Goal: Information Seeking & Learning: Check status

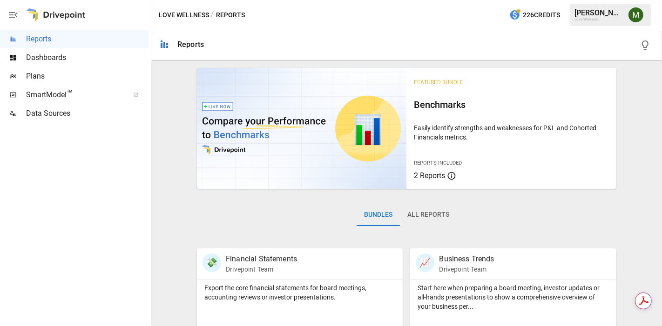
click at [58, 56] on span "Dashboards" at bounding box center [87, 57] width 123 height 11
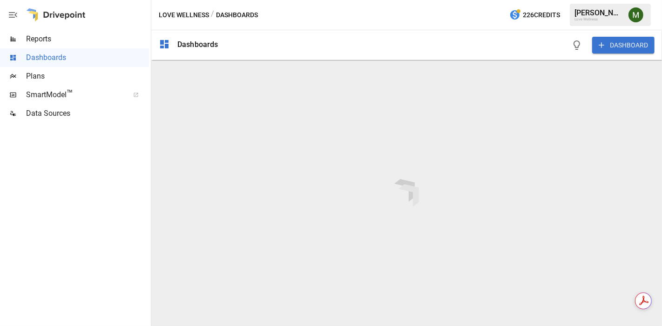
click at [101, 41] on span "Reports" at bounding box center [87, 38] width 123 height 11
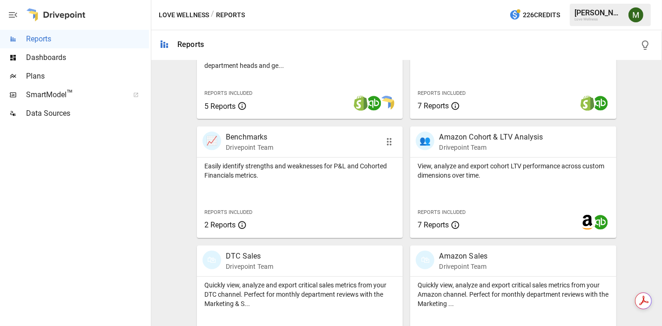
scroll to position [394, 0]
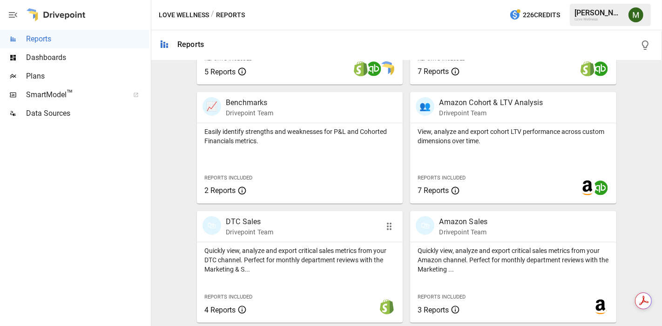
click at [245, 226] on p "DTC Sales" at bounding box center [249, 221] width 47 height 11
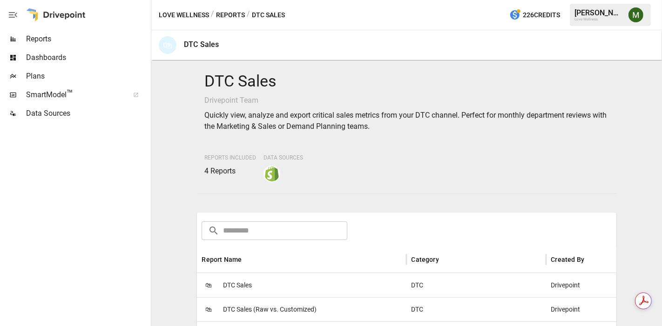
scroll to position [155, 0]
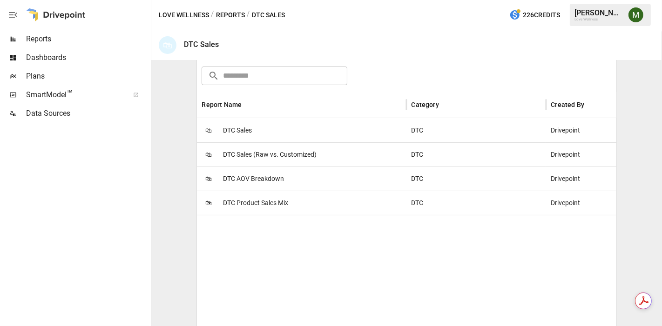
click at [250, 129] on span "DTC Sales" at bounding box center [237, 131] width 29 height 24
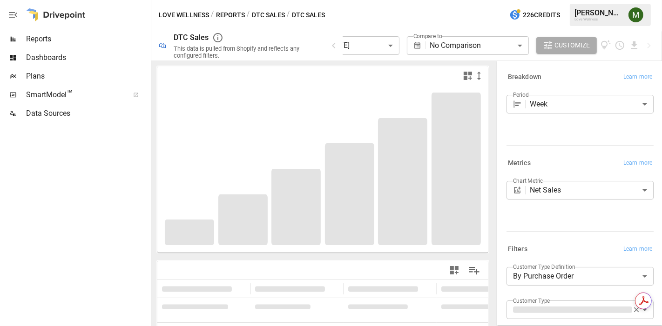
click at [382, 0] on body "**********" at bounding box center [331, 0] width 662 height 0
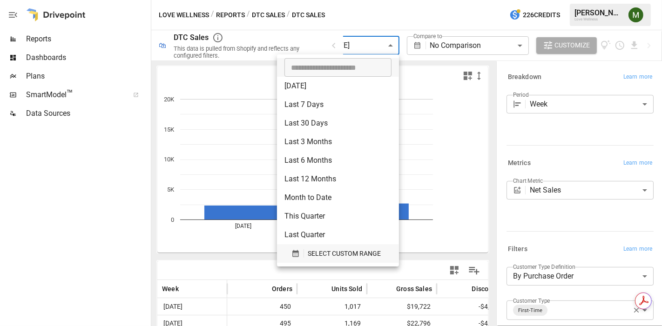
click at [292, 250] on icon "button" at bounding box center [295, 253] width 8 height 8
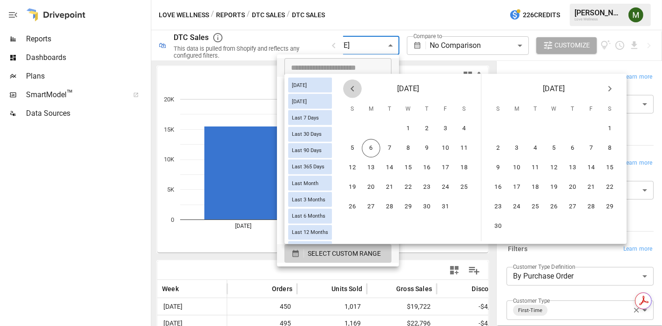
click at [356, 87] on icon "Previous month" at bounding box center [352, 88] width 11 height 11
click at [361, 187] on button "21" at bounding box center [352, 187] width 19 height 19
click at [619, 131] on button "4" at bounding box center [609, 129] width 19 height 19
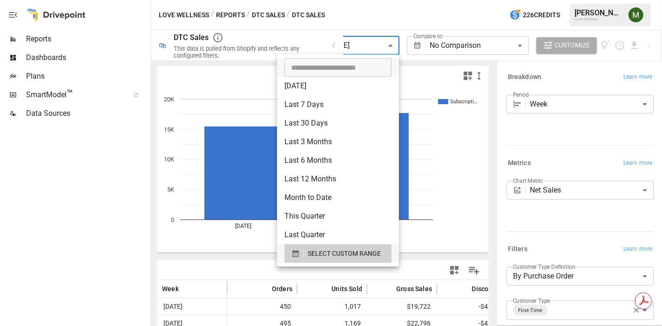
click at [167, 246] on div at bounding box center [331, 163] width 662 height 326
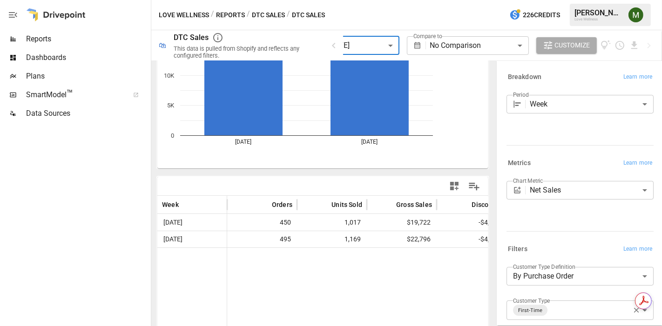
scroll to position [103, 0]
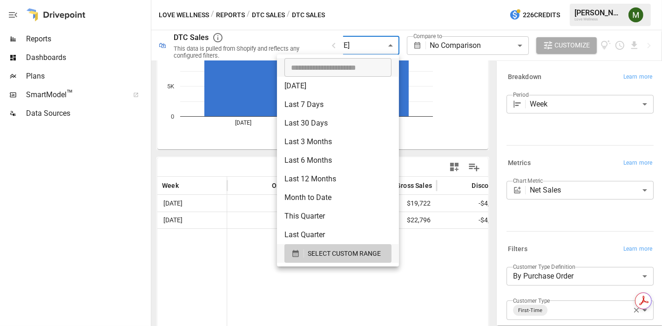
click at [381, 0] on body "**********" at bounding box center [331, 0] width 662 height 0
click at [291, 258] on div "SELECT CUSTOM RANGE" at bounding box center [337, 254] width 93 height 12
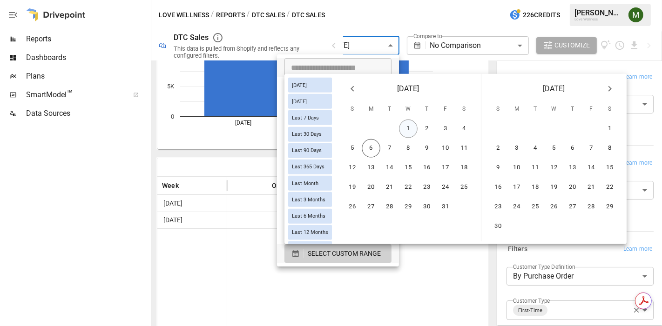
click at [417, 125] on button "1" at bounding box center [408, 129] width 19 height 19
click at [469, 131] on button "4" at bounding box center [464, 129] width 19 height 19
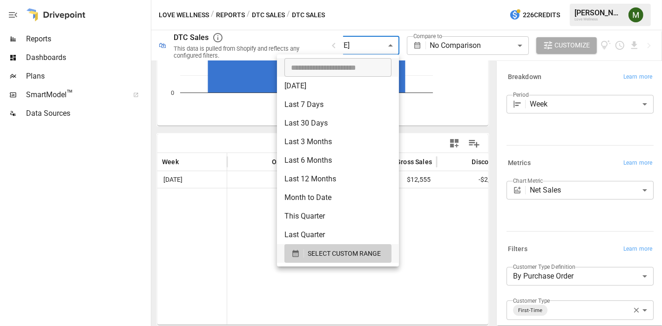
scroll to position [103, 0]
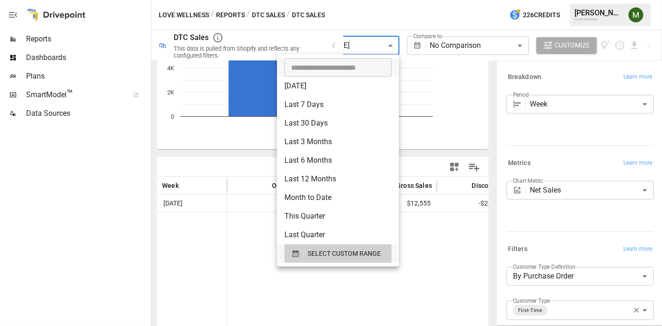
click at [207, 276] on div at bounding box center [331, 163] width 662 height 326
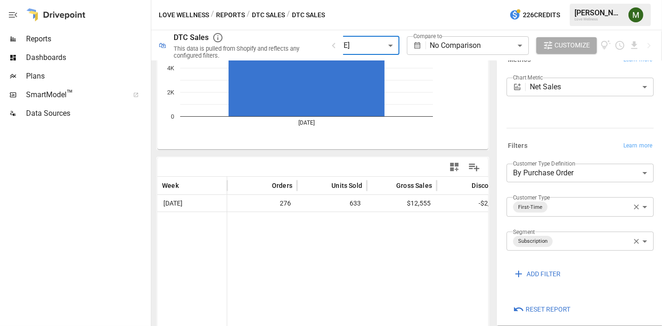
click at [632, 203] on icon "button" at bounding box center [636, 207] width 8 height 8
click at [634, 241] on icon "button" at bounding box center [636, 240] width 5 height 5
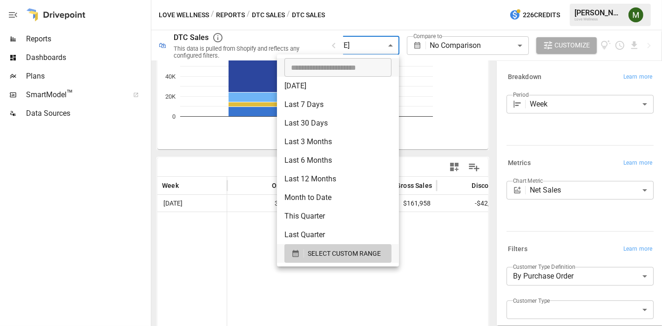
click at [384, 0] on body "**********" at bounding box center [331, 0] width 662 height 0
click at [298, 250] on icon "button" at bounding box center [295, 253] width 8 height 8
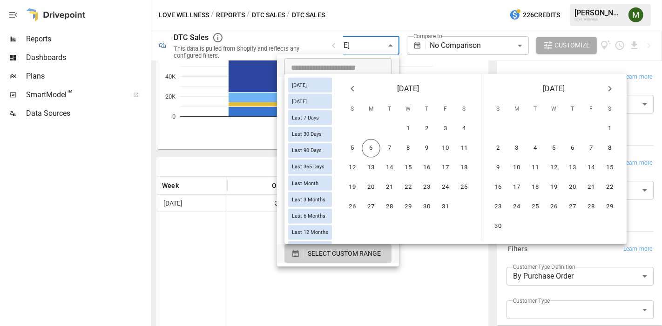
click at [358, 92] on icon "Previous month" at bounding box center [352, 88] width 11 height 11
drag, startPoint x: 356, startPoint y: 207, endPoint x: 380, endPoint y: 192, distance: 27.8
click at [357, 207] on button "28" at bounding box center [352, 207] width 19 height 19
click at [615, 126] on button "4" at bounding box center [609, 129] width 19 height 19
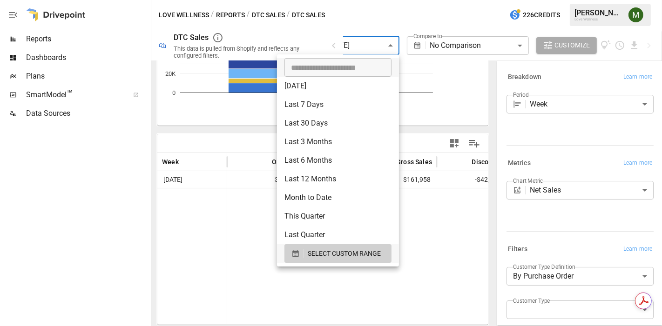
scroll to position [103, 0]
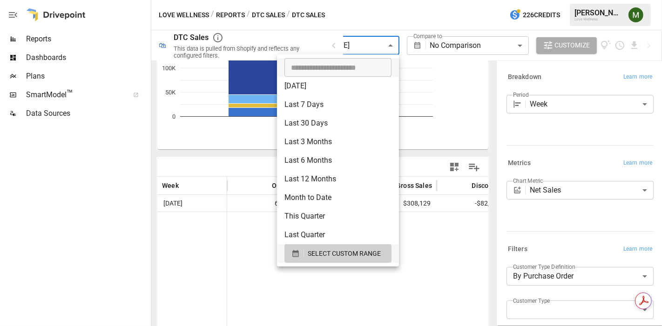
click at [169, 247] on div at bounding box center [331, 163] width 662 height 326
click at [376, 0] on body "**********" at bounding box center [331, 0] width 662 height 0
click at [296, 256] on icon "button" at bounding box center [295, 253] width 6 height 7
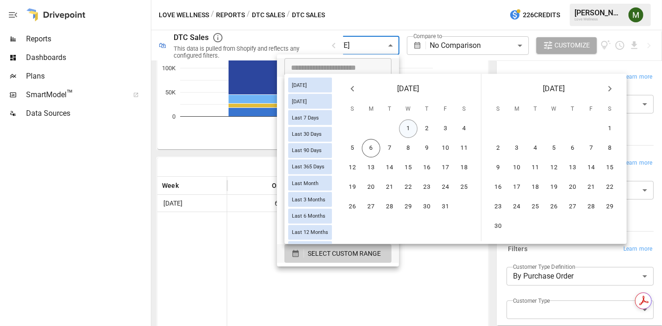
click at [413, 130] on button "1" at bounding box center [408, 129] width 19 height 19
click at [462, 127] on button "4" at bounding box center [464, 129] width 19 height 19
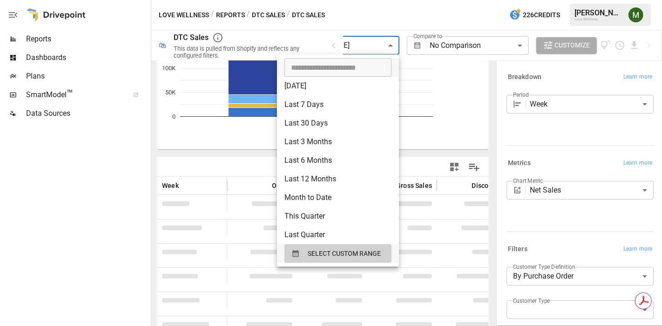
scroll to position [103, 0]
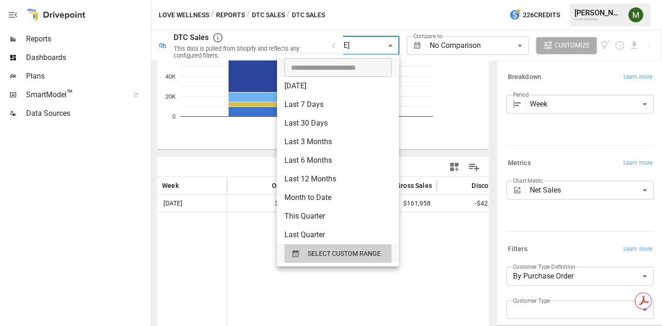
click at [435, 266] on div at bounding box center [331, 163] width 662 height 326
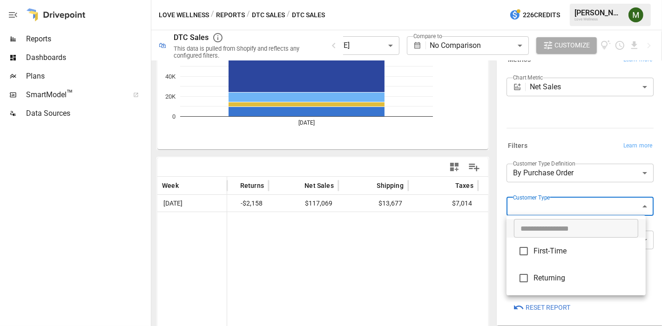
click at [562, 0] on body "**********" at bounding box center [331, 0] width 662 height 0
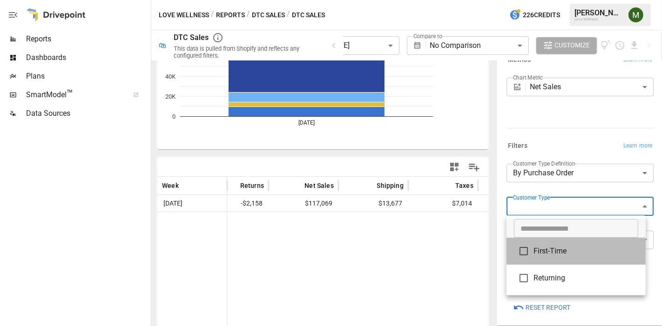
click at [558, 250] on span "First-Time" at bounding box center [585, 251] width 105 height 11
type input "**********"
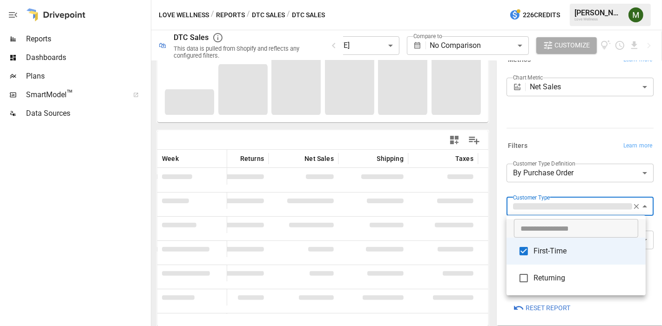
scroll to position [103, 0]
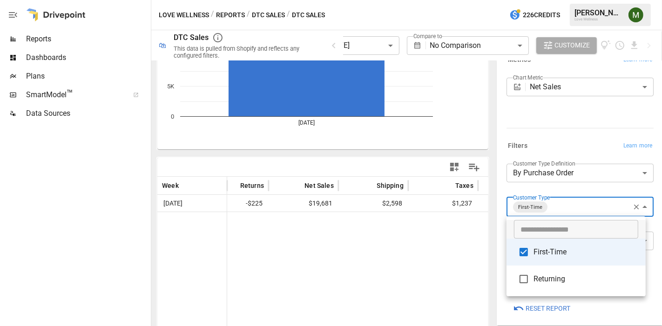
click at [414, 247] on div at bounding box center [331, 163] width 662 height 326
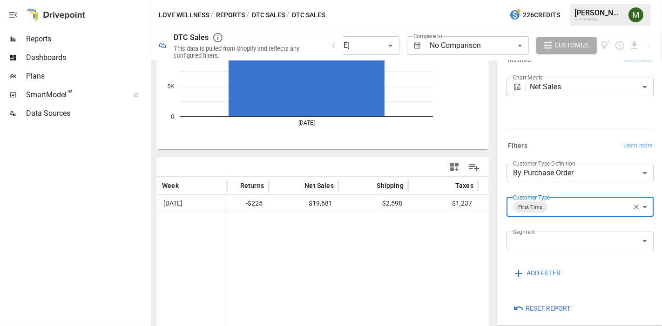
click at [414, 242] on div at bounding box center [234, 280] width 628 height 137
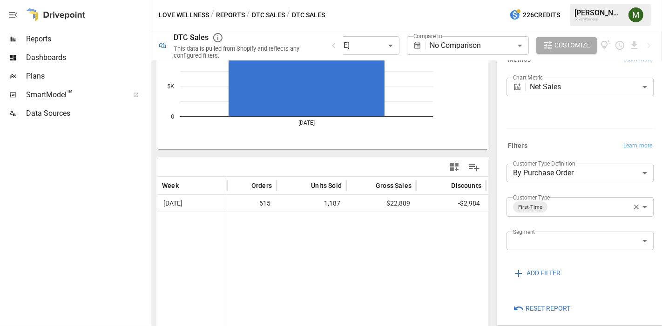
scroll to position [0, 0]
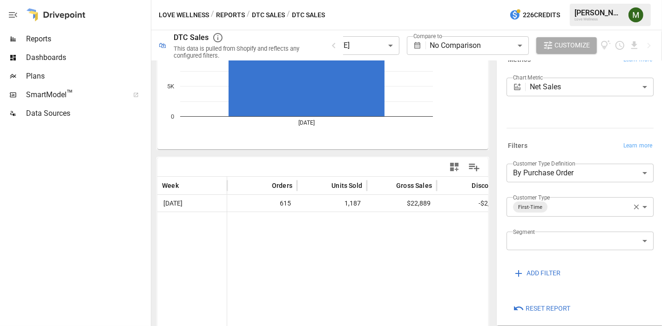
click at [634, 206] on icon "button" at bounding box center [636, 207] width 5 height 5
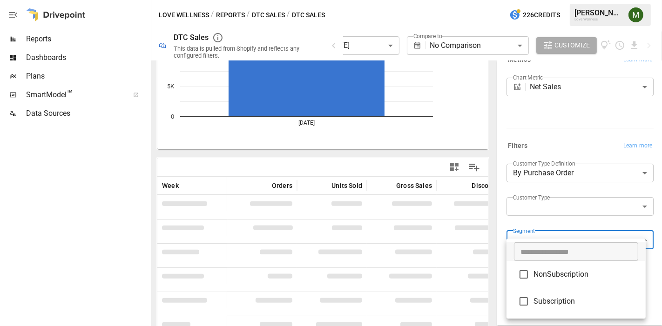
click at [608, 0] on body "**********" at bounding box center [331, 0] width 662 height 0
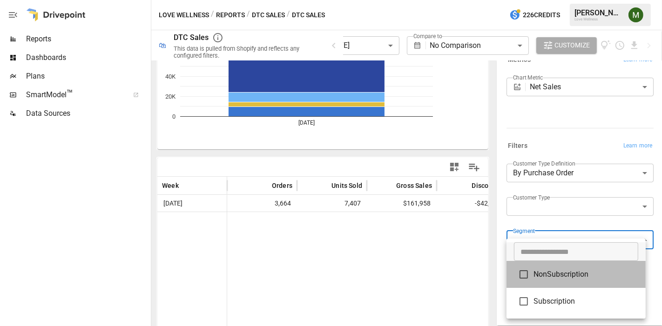
click at [541, 286] on li "NonSubscription" at bounding box center [575, 274] width 139 height 27
type input "**********"
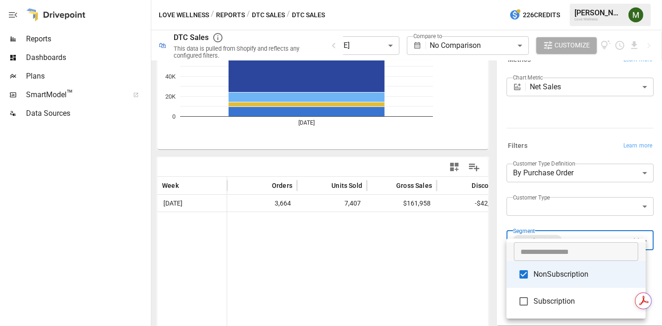
scroll to position [103, 0]
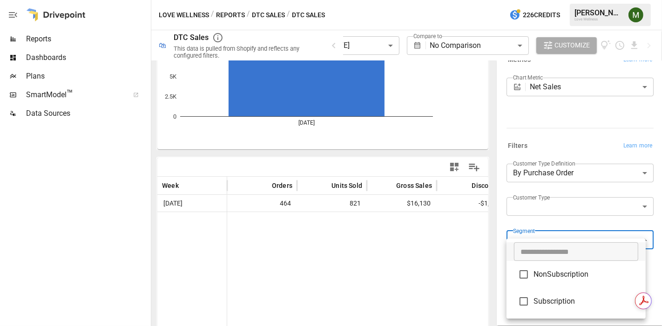
type input "**********"
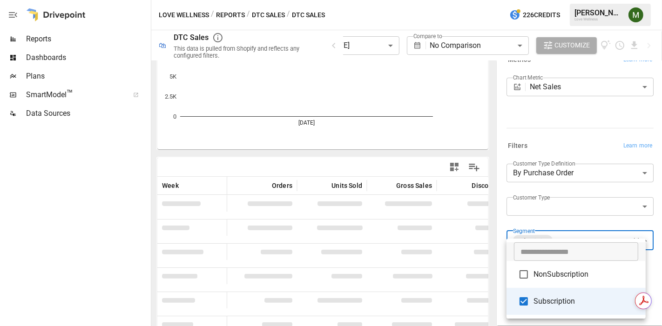
scroll to position [103, 0]
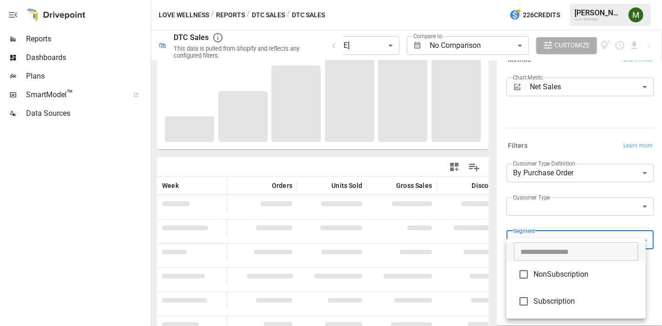
scroll to position [103, 0]
